Goal: Navigation & Orientation: Understand site structure

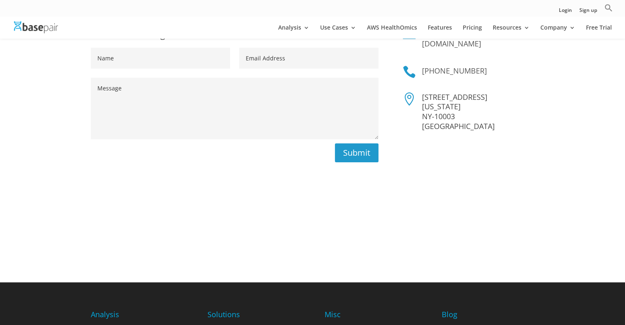
scroll to position [82, 0]
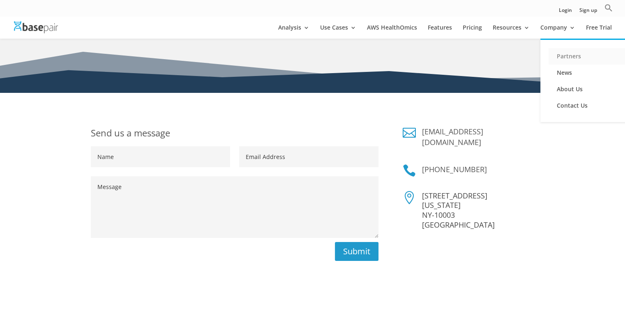
click at [563, 54] on link "Partners" at bounding box center [589, 56] width 82 height 16
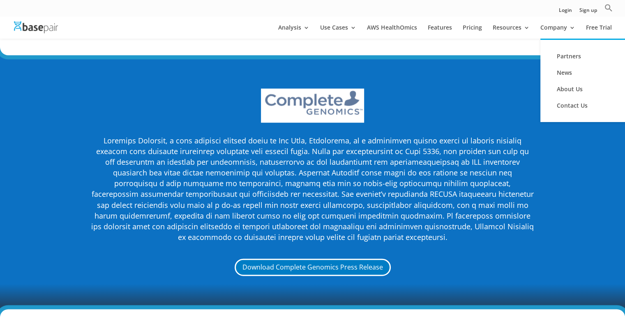
scroll to position [1807, 0]
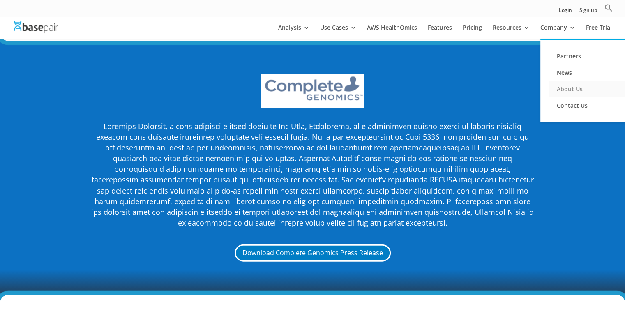
click at [586, 91] on link "About Us" at bounding box center [589, 89] width 82 height 16
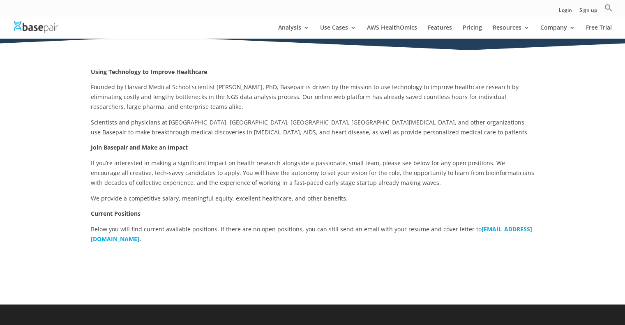
scroll to position [60, 0]
